Goal: Task Accomplishment & Management: Manage account settings

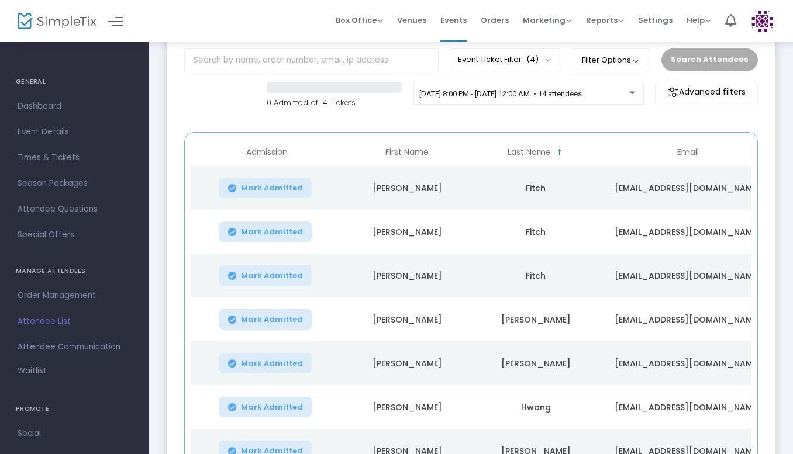
scroll to position [75, 0]
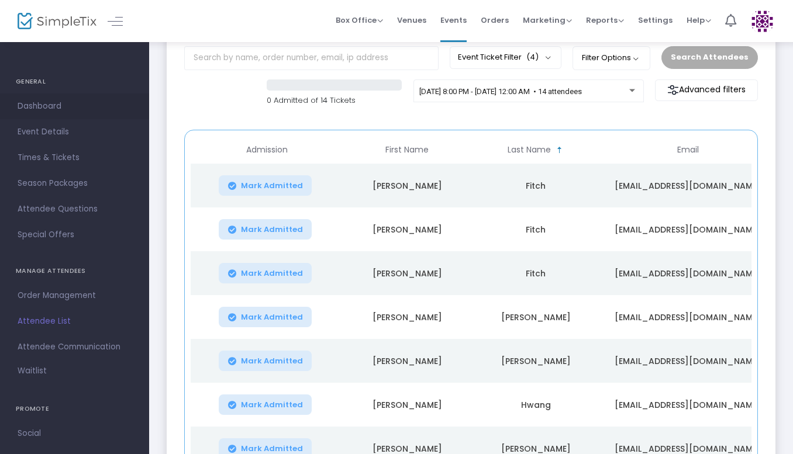
click at [48, 99] on span "Dashboard" at bounding box center [75, 106] width 114 height 15
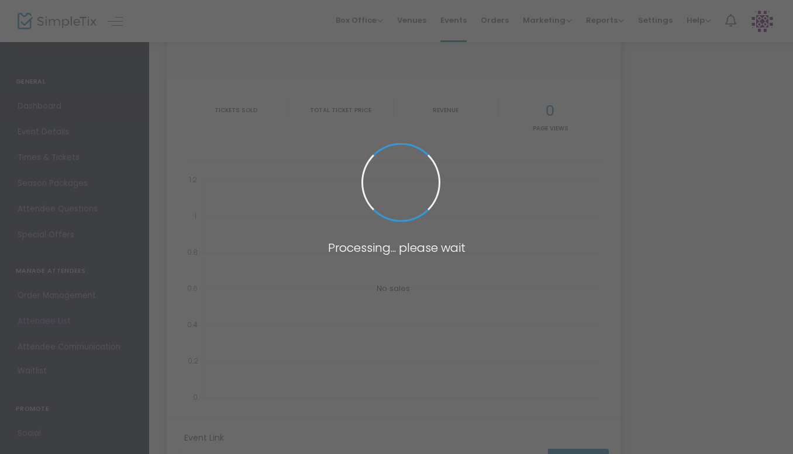
type input "[URL][DOMAIN_NAME]"
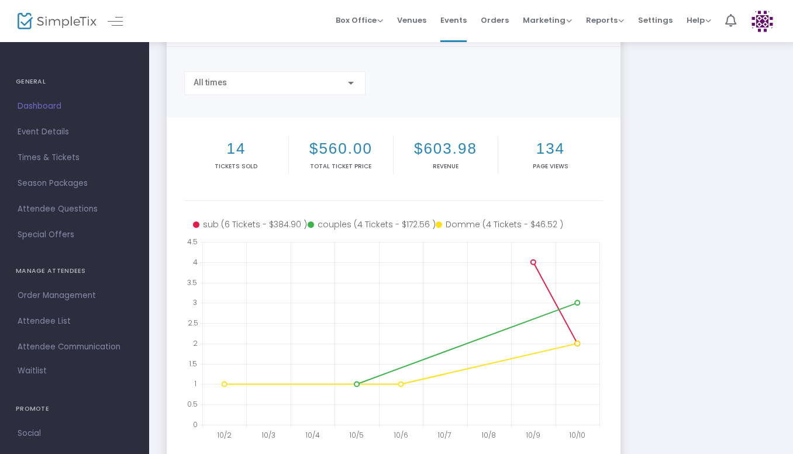
drag, startPoint x: 791, startPoint y: 206, endPoint x: 795, endPoint y: 313, distance: 107.1
click at [793, 313] on html "Processing... please wait Box Office Sell Tickets Bookings Sell Season Pass Ven…" at bounding box center [396, 152] width 793 height 454
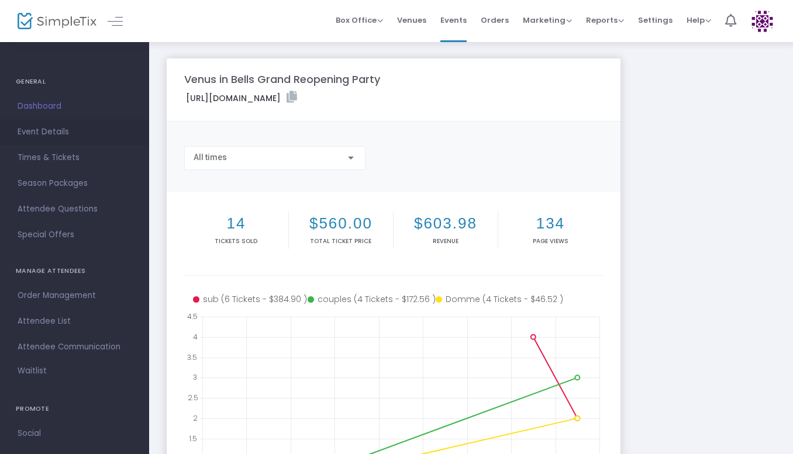
drag, startPoint x: 54, startPoint y: 125, endPoint x: 70, endPoint y: 114, distance: 18.8
click at [63, 125] on span "Event Details" at bounding box center [75, 132] width 114 height 15
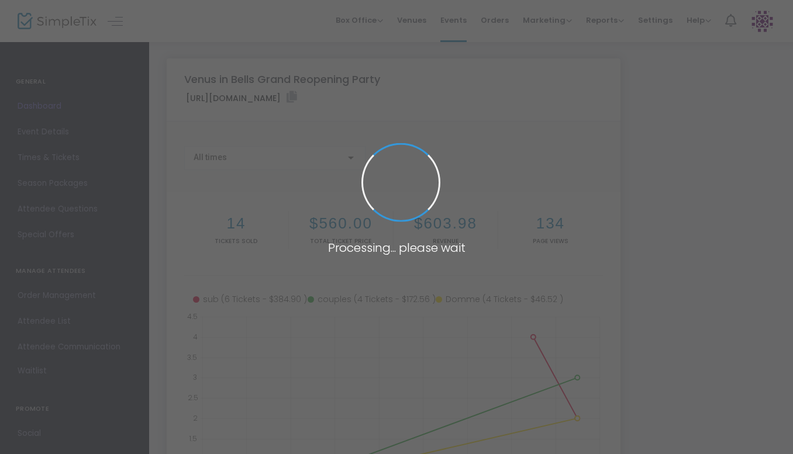
click at [122, 80] on span at bounding box center [396, 227] width 793 height 454
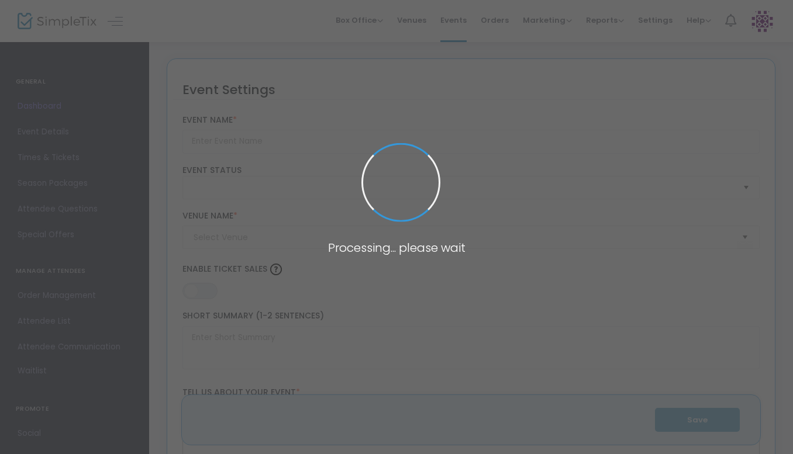
type input "Venus in Bells Grand Reopening Party"
type textarea "The official Venus in Bells Grand Reopening Party"
type input "Buy Tickets"
type input "Venus in Bells"
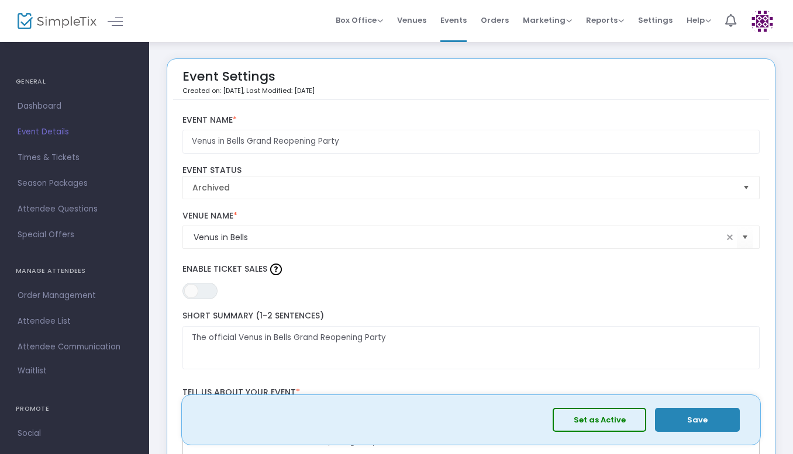
click at [768, 86] on div "Event Settings Created on: [DATE] , Last Modified: [DATE]" at bounding box center [471, 82] width 596 height 35
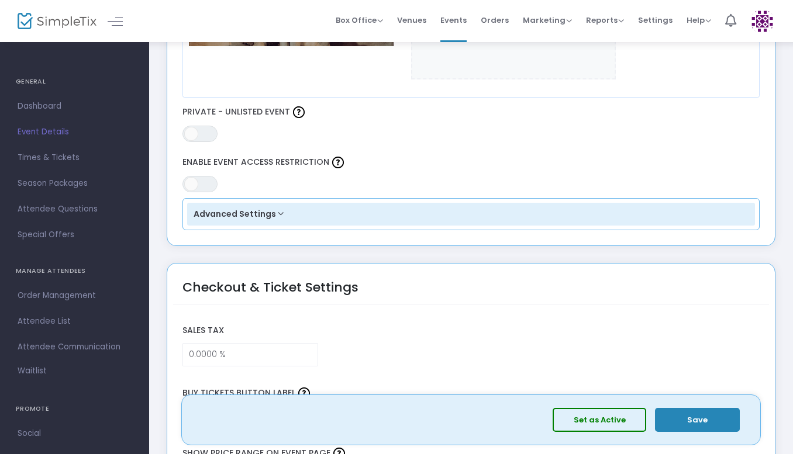
scroll to position [667, 0]
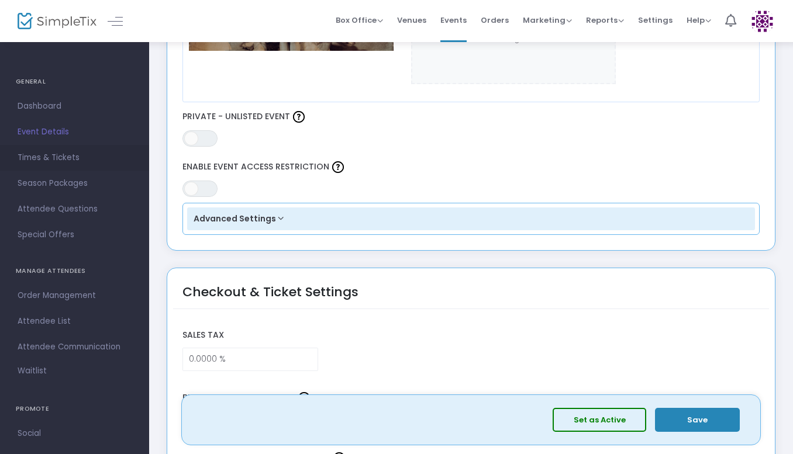
click at [77, 154] on span "Times & Tickets" at bounding box center [75, 157] width 114 height 15
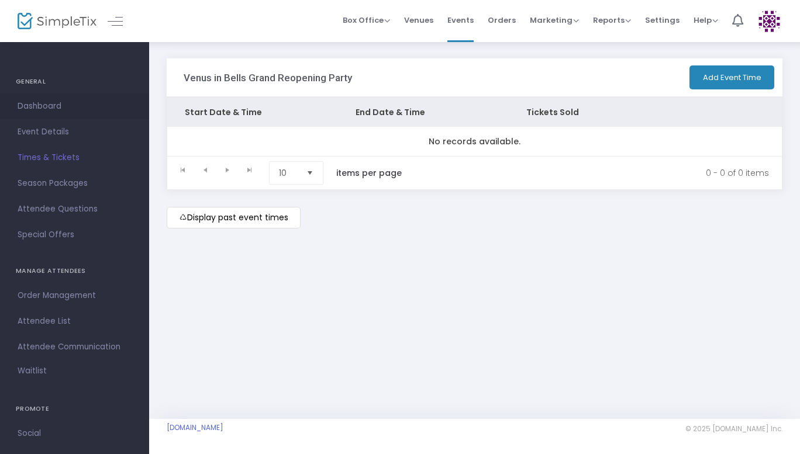
click at [52, 102] on span "Dashboard" at bounding box center [75, 106] width 114 height 15
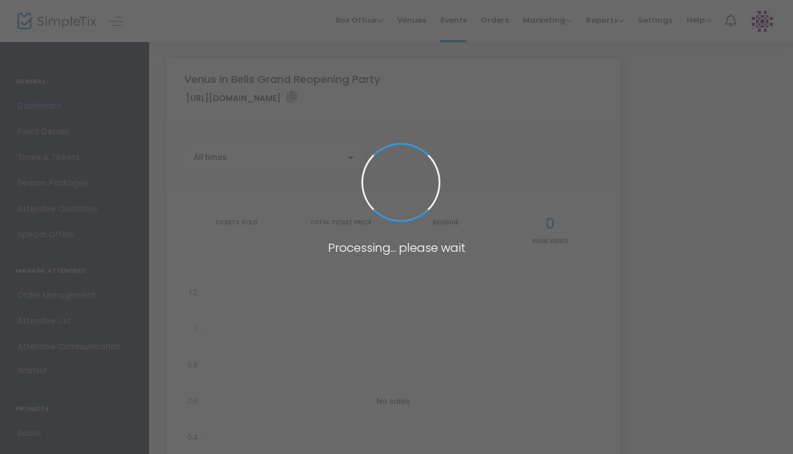
type input "[URL][DOMAIN_NAME]"
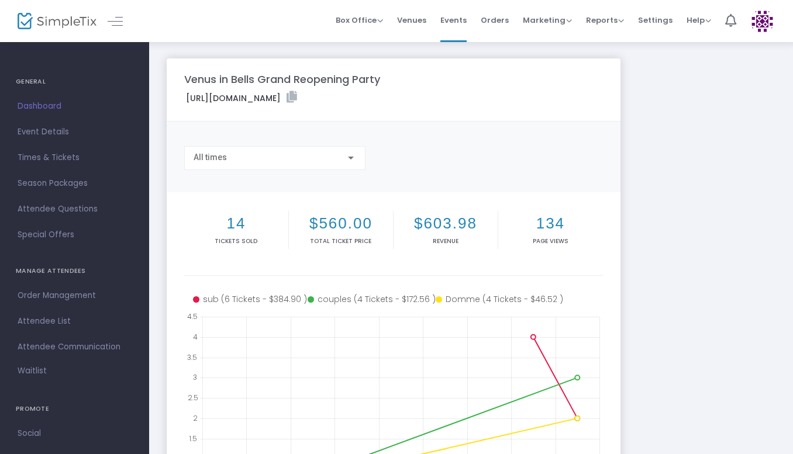
click at [52, 102] on span "Dashboard" at bounding box center [75, 106] width 114 height 15
click at [0, 0] on span at bounding box center [0, 0] width 0 height 0
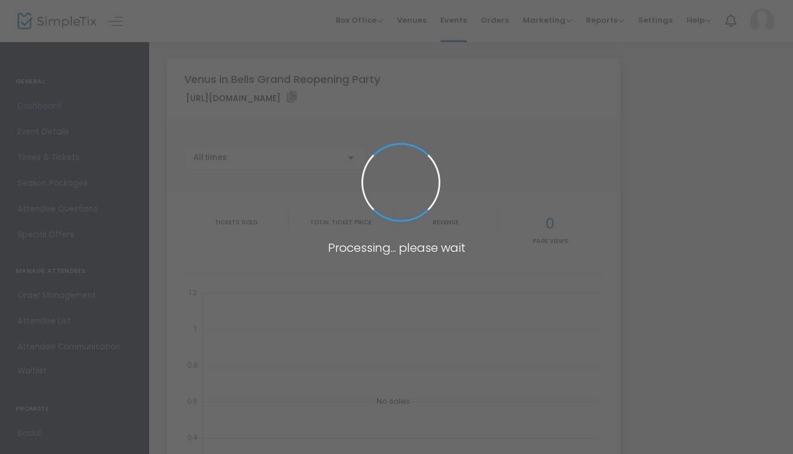
click at [52, 102] on span at bounding box center [396, 227] width 793 height 454
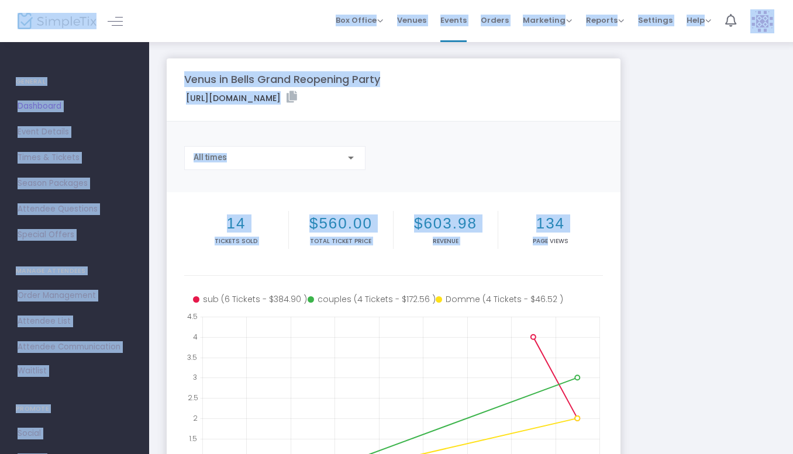
drag, startPoint x: 52, startPoint y: 102, endPoint x: 536, endPoint y: 273, distance: 513.6
click at [536, 273] on body "Processing... please wait Box Office Sell Tickets Bookings Sell Season Pass Ven…" at bounding box center [396, 227] width 793 height 454
click at [653, 188] on div "Venus in Bells Grand Reopening Party [URL][DOMAIN_NAME] Copy All times 14 Ticke…" at bounding box center [471, 349] width 620 height 582
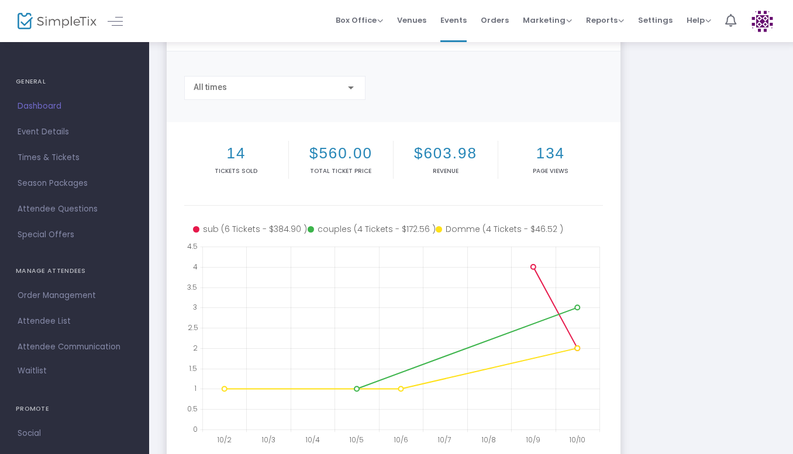
scroll to position [67, 0]
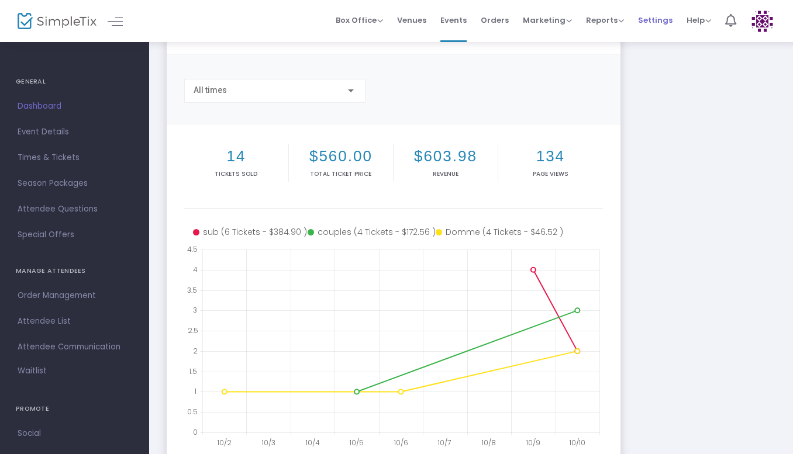
click at [651, 18] on span "Settings" at bounding box center [655, 20] width 34 height 30
